Goal: Obtain resource: Obtain resource

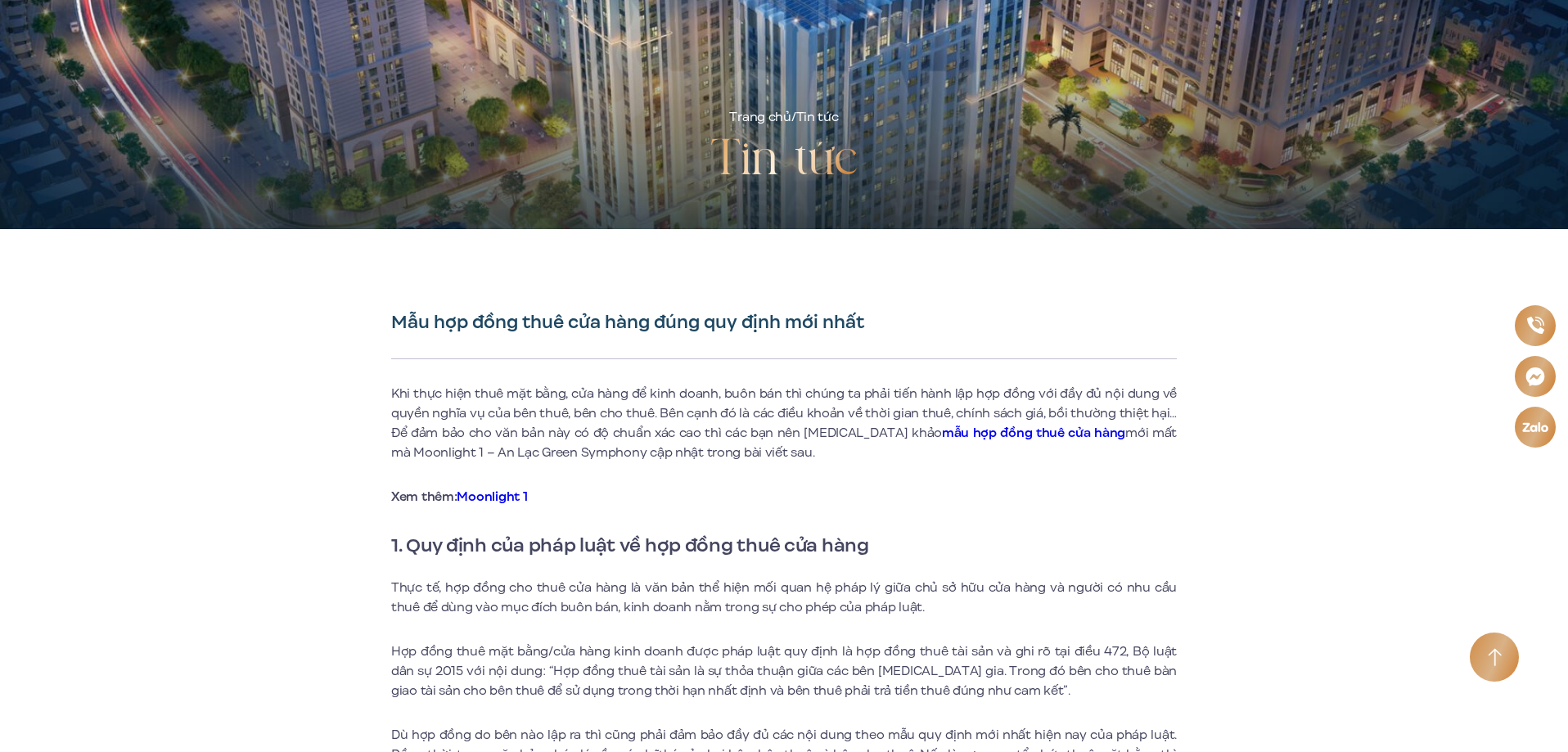
scroll to position [246, 0]
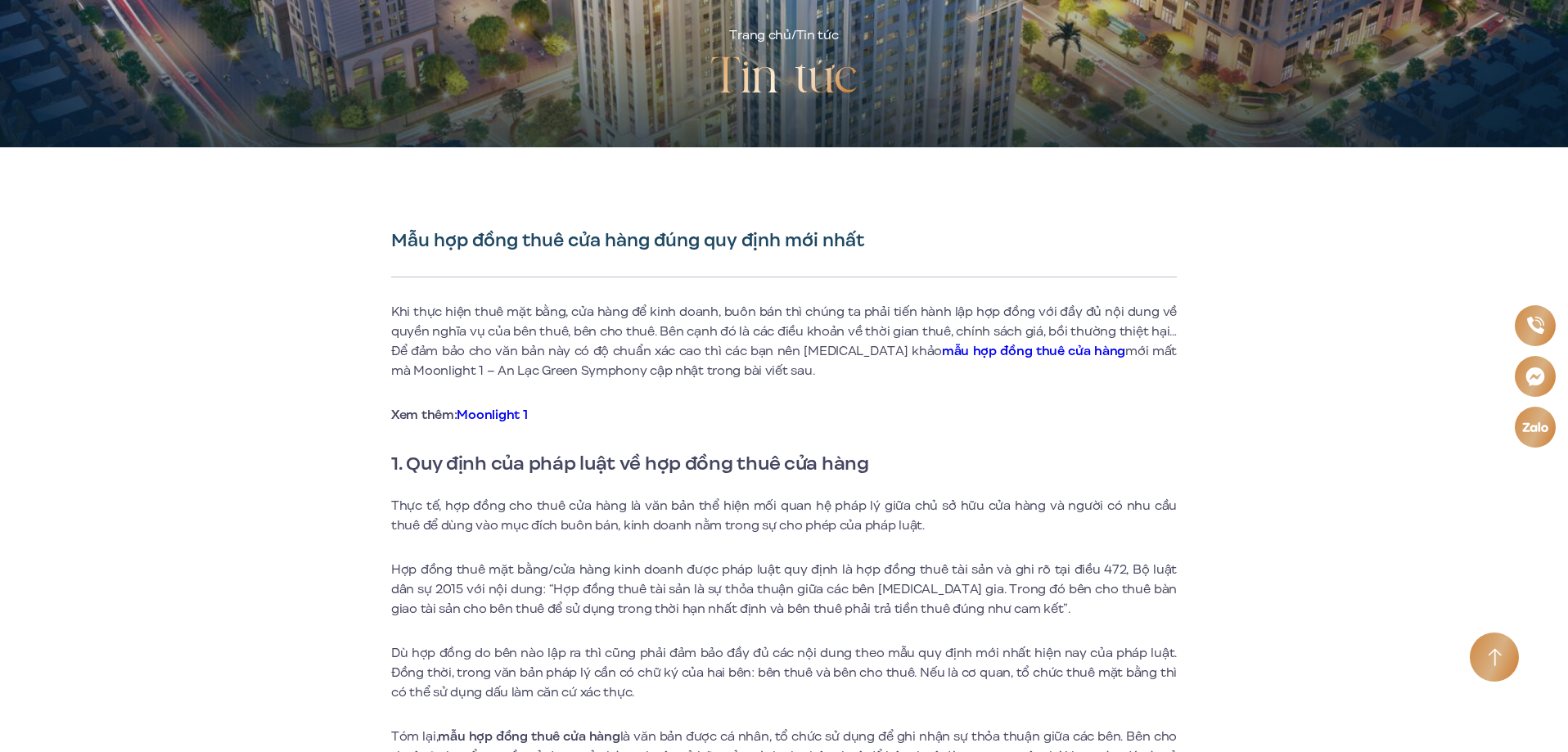
click at [963, 353] on strong "mẫu hợp đồng thuê cửa hàng" at bounding box center [1033, 351] width 183 height 18
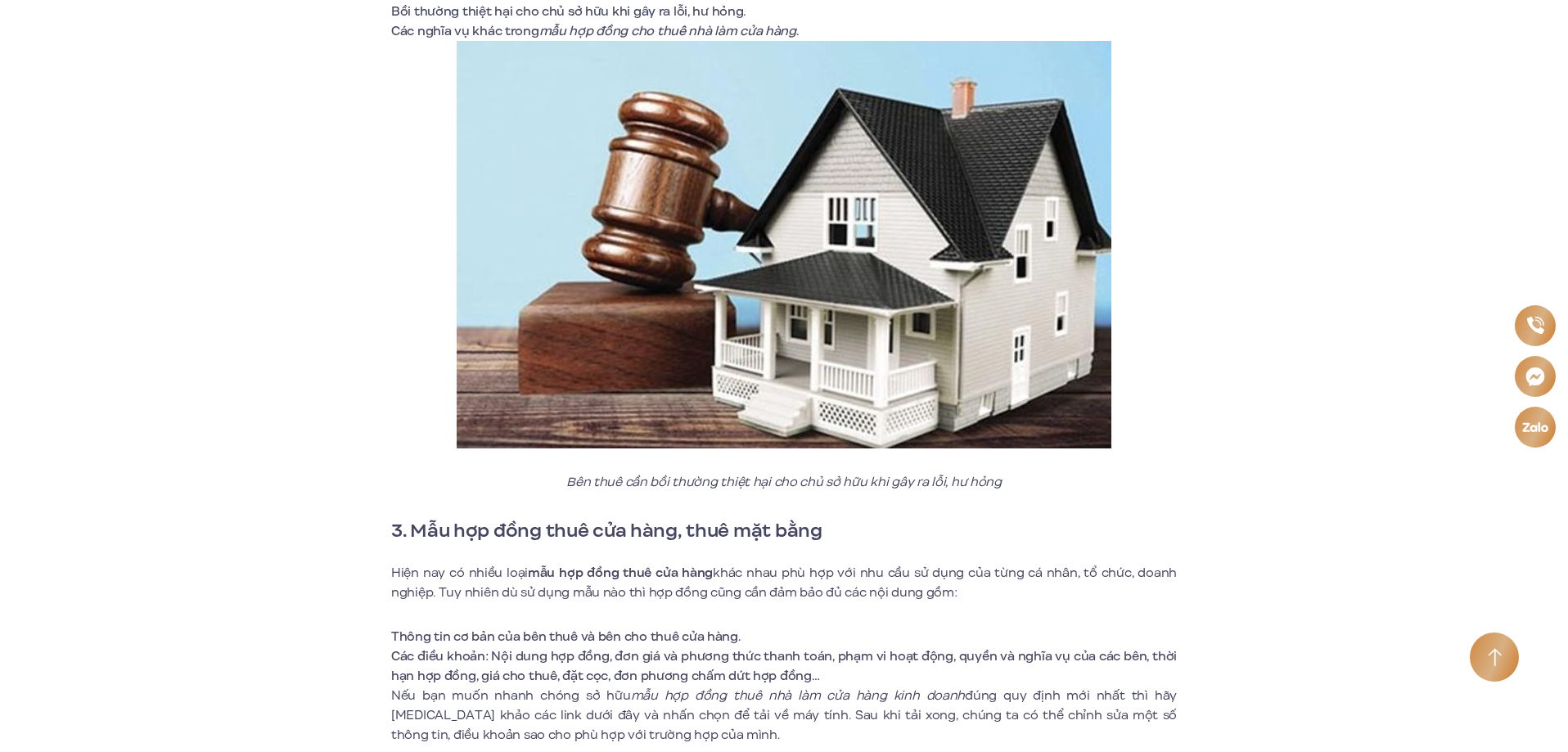
scroll to position [4583, 0]
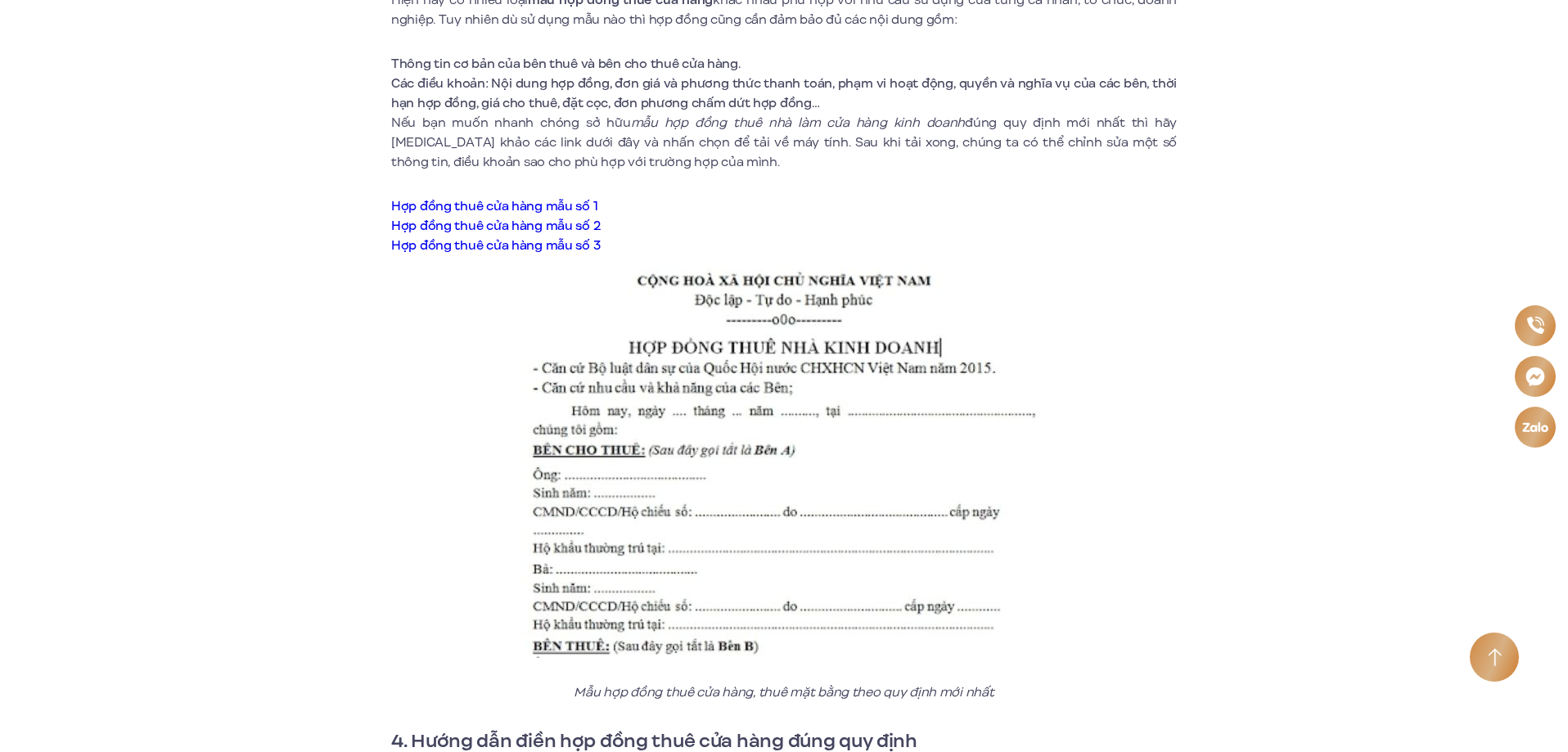
click at [475, 197] on link "Hợp đồng thuê cửa hàng mẫu số 1" at bounding box center [495, 206] width 207 height 18
click at [543, 217] on link "Hợp đồng thuê cửa hàng mẫu số 2" at bounding box center [496, 226] width 208 height 18
click at [547, 236] on link "Hợp đồng thuê cửa hàng mẫu số 3" at bounding box center [496, 245] width 208 height 18
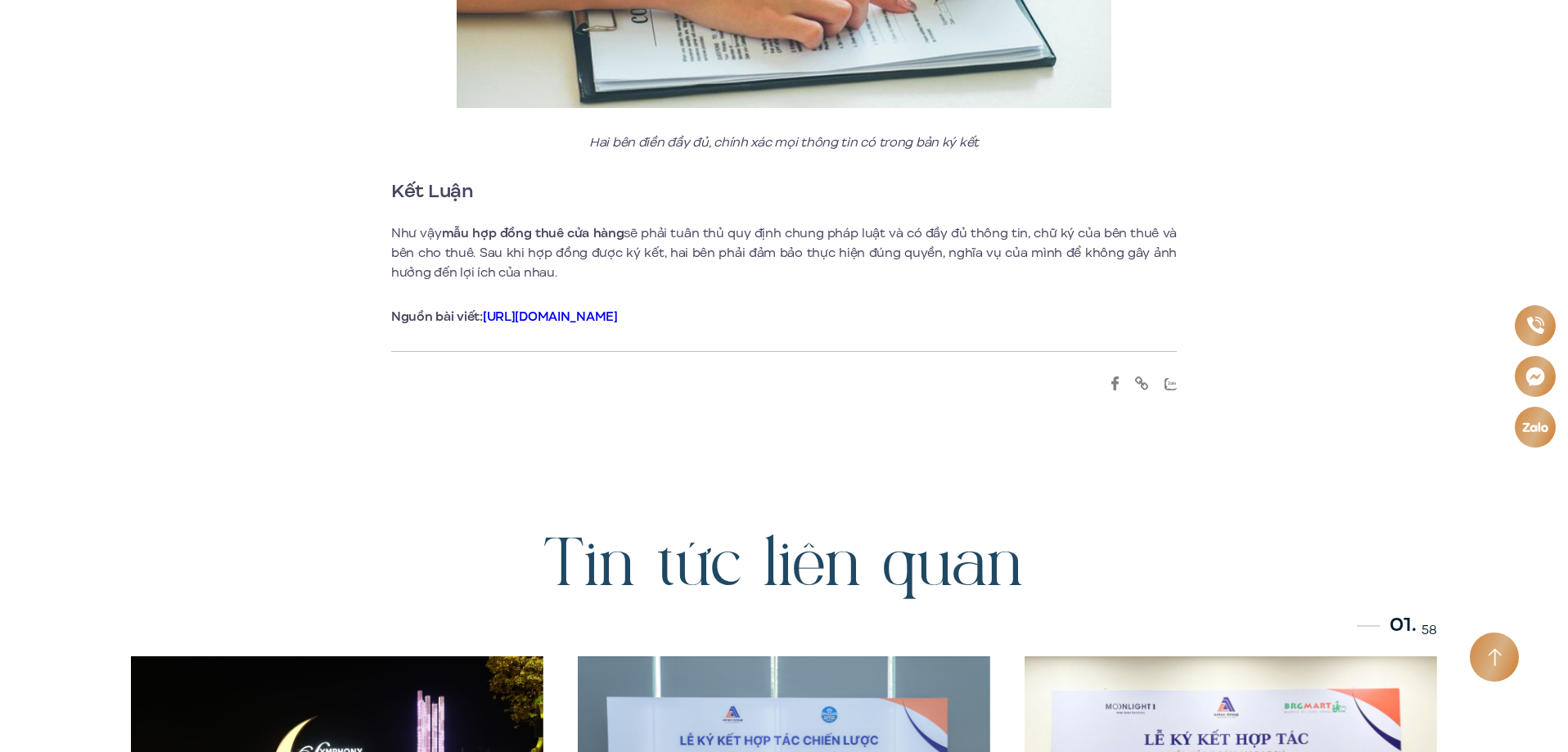
scroll to position [6057, 0]
